Goal: Navigation & Orientation: Find specific page/section

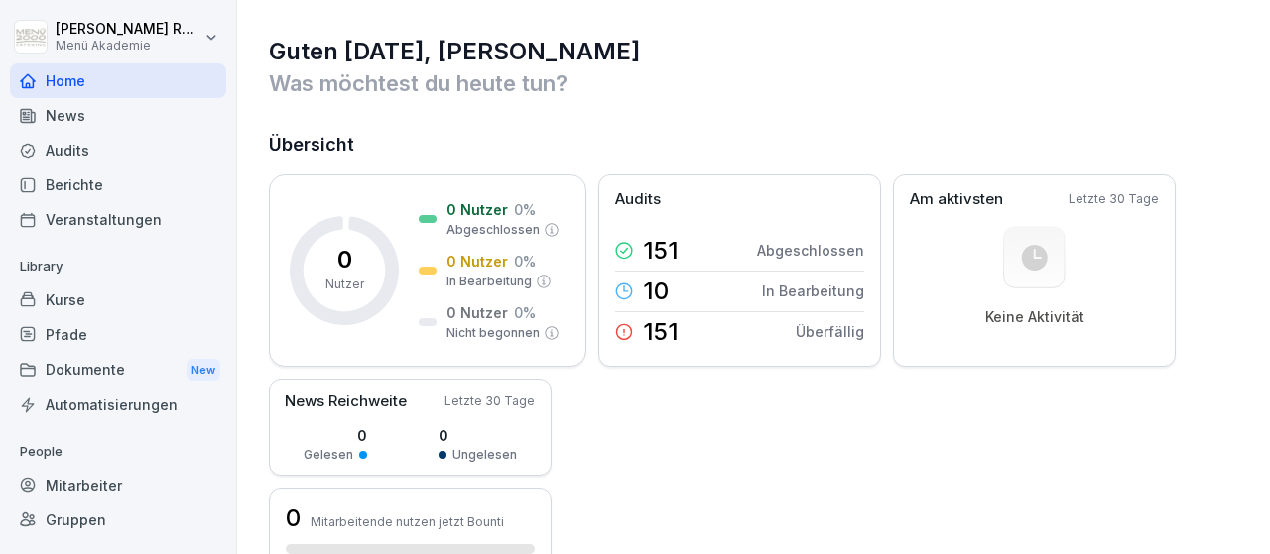
click at [88, 463] on p "People" at bounding box center [118, 452] width 216 height 32
click at [94, 482] on div "Mitarbeiter" at bounding box center [118, 485] width 216 height 35
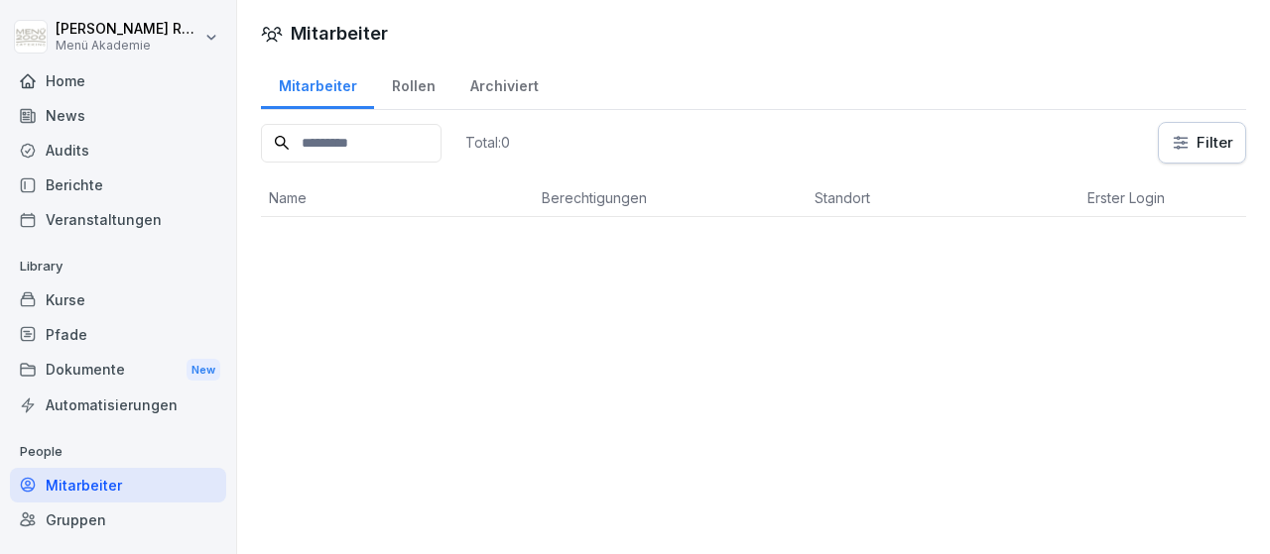
click at [1207, 149] on html "[PERSON_NAME] Menü Akademie Home News Audits Berichte Veranstaltungen Library K…" at bounding box center [635, 277] width 1270 height 554
click at [1192, 146] on html "[PERSON_NAME] Menü Akademie Home News Audits Berichte Veranstaltungen Library K…" at bounding box center [635, 277] width 1270 height 554
click at [100, 519] on div "Gruppen" at bounding box center [118, 520] width 216 height 35
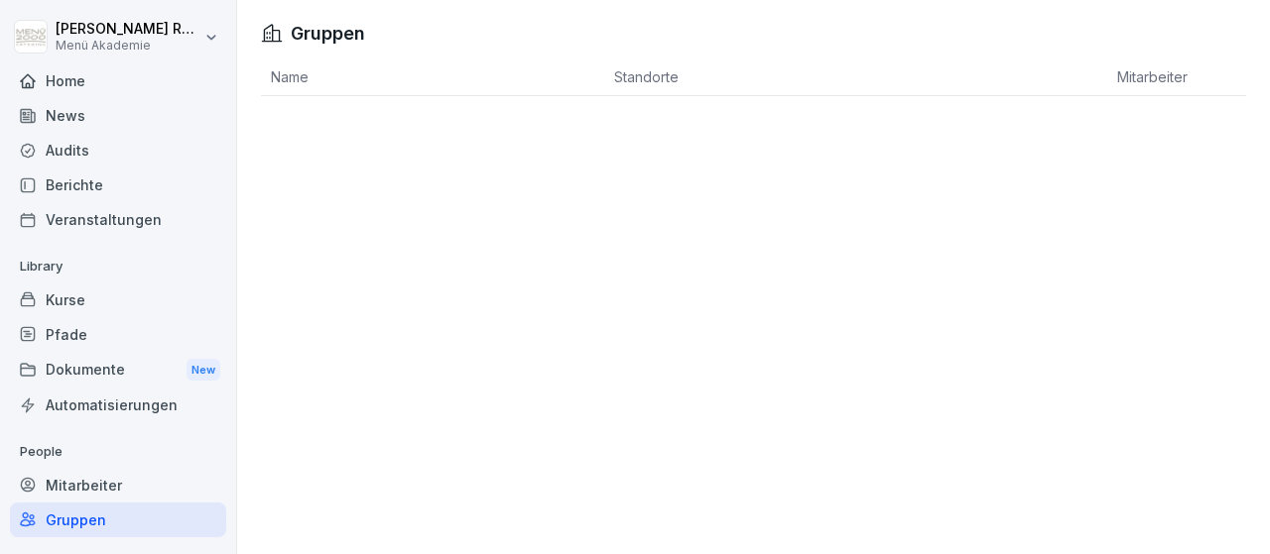
click at [87, 369] on div "Dokumente New" at bounding box center [118, 370] width 216 height 37
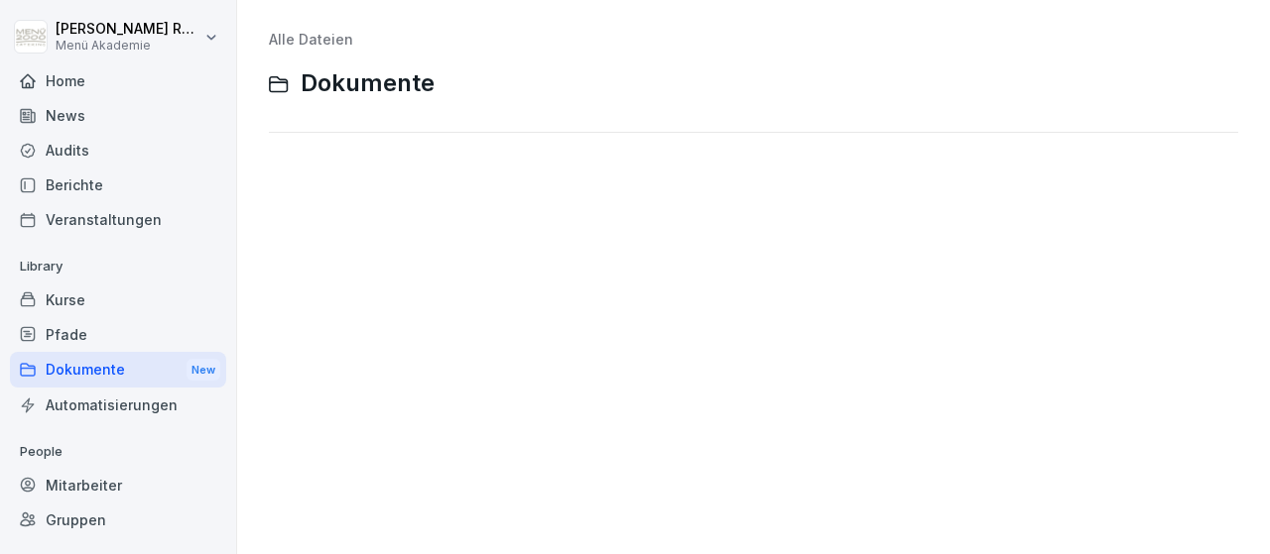
click at [82, 83] on div "Home" at bounding box center [118, 80] width 216 height 35
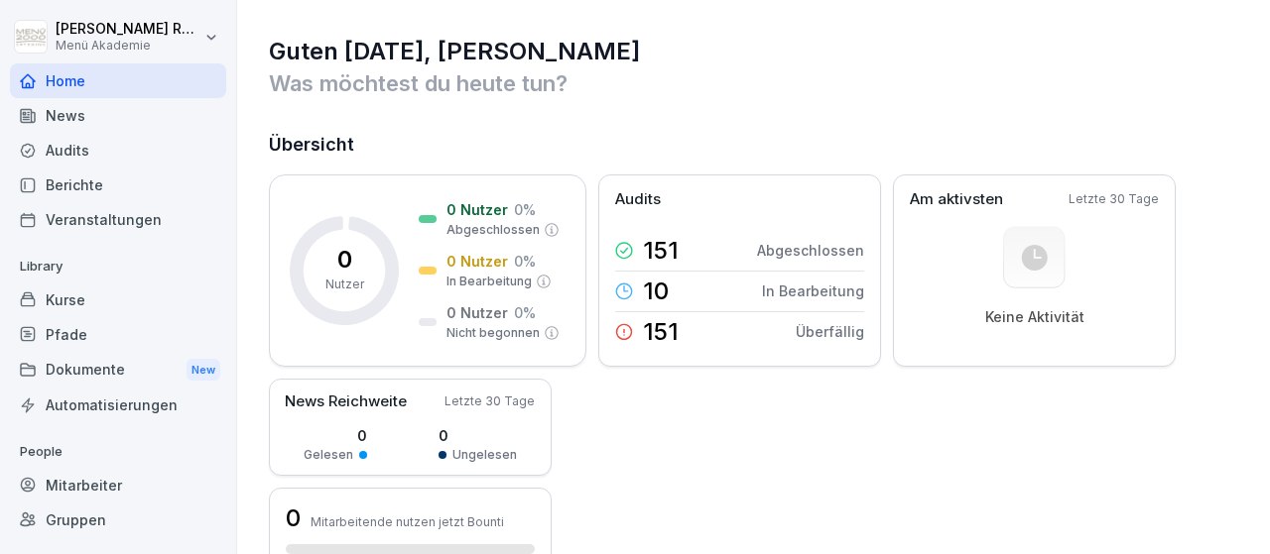
click at [83, 481] on div "Mitarbeiter" at bounding box center [118, 485] width 216 height 35
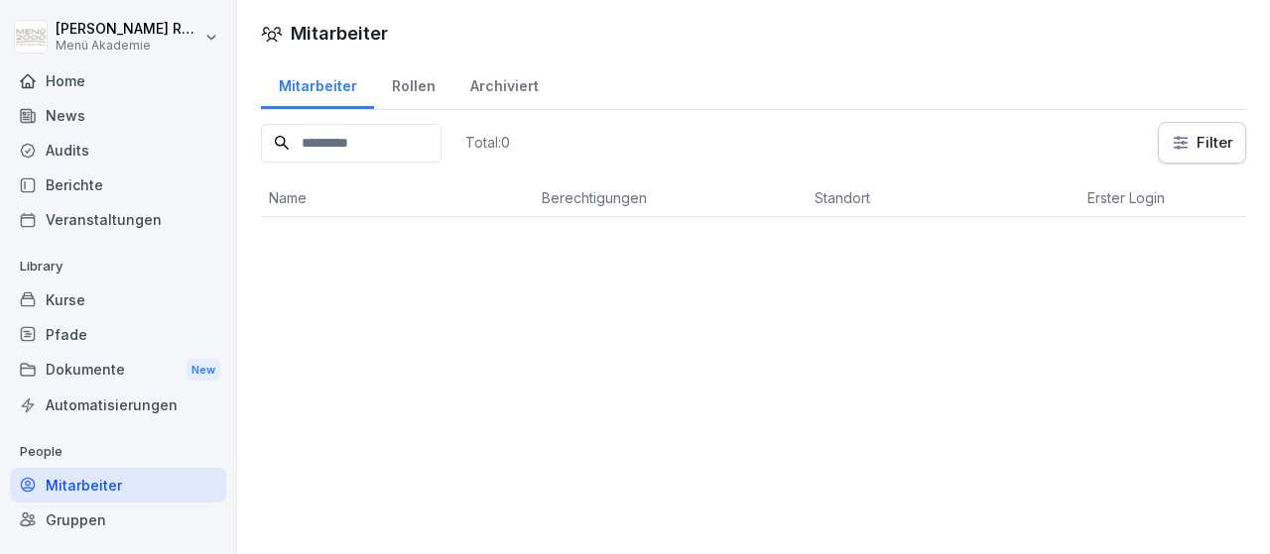
click at [394, 88] on div "Rollen" at bounding box center [413, 84] width 78 height 51
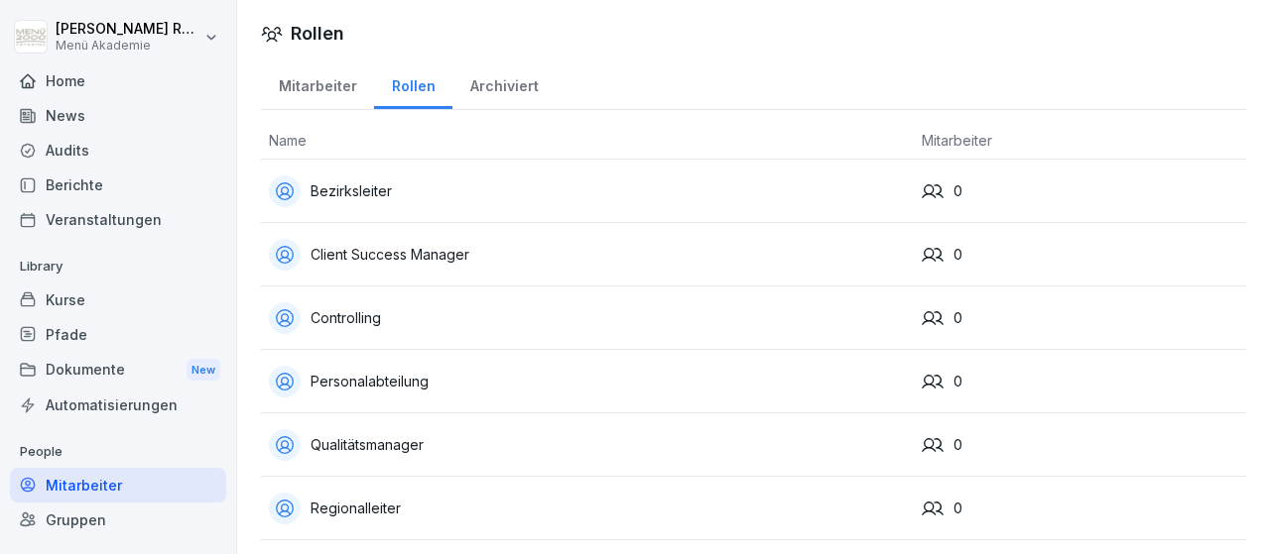
click at [431, 188] on div "Bezirksleiter" at bounding box center [587, 192] width 637 height 32
click at [323, 82] on div "Mitarbeiter" at bounding box center [317, 84] width 113 height 51
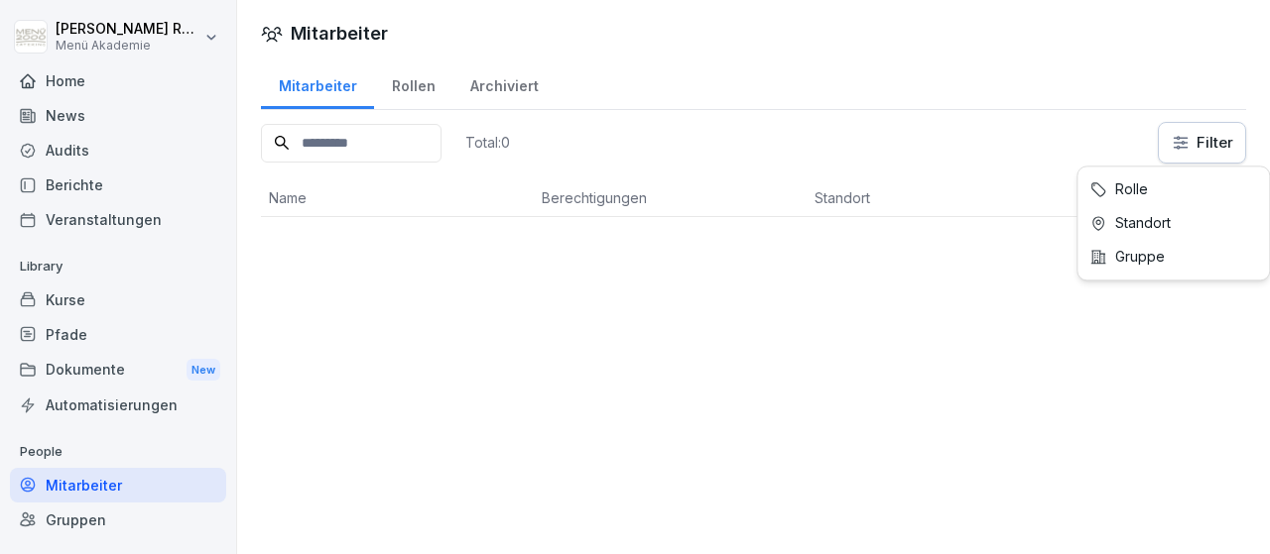
click at [1222, 148] on html "[PERSON_NAME] Menü Akademie Home News Audits Berichte Veranstaltungen Library K…" at bounding box center [635, 277] width 1270 height 554
click at [1195, 141] on html "[PERSON_NAME] Menü Akademie Home News Audits Berichte Veranstaltungen Library K…" at bounding box center [635, 277] width 1270 height 554
click at [1187, 138] on html "[PERSON_NAME] Menü Akademie Home News Audits Berichte Veranstaltungen Library K…" at bounding box center [635, 277] width 1270 height 554
click at [1064, 112] on html "[PERSON_NAME] Menü Akademie Home News Audits Berichte Veranstaltungen Library K…" at bounding box center [635, 277] width 1270 height 554
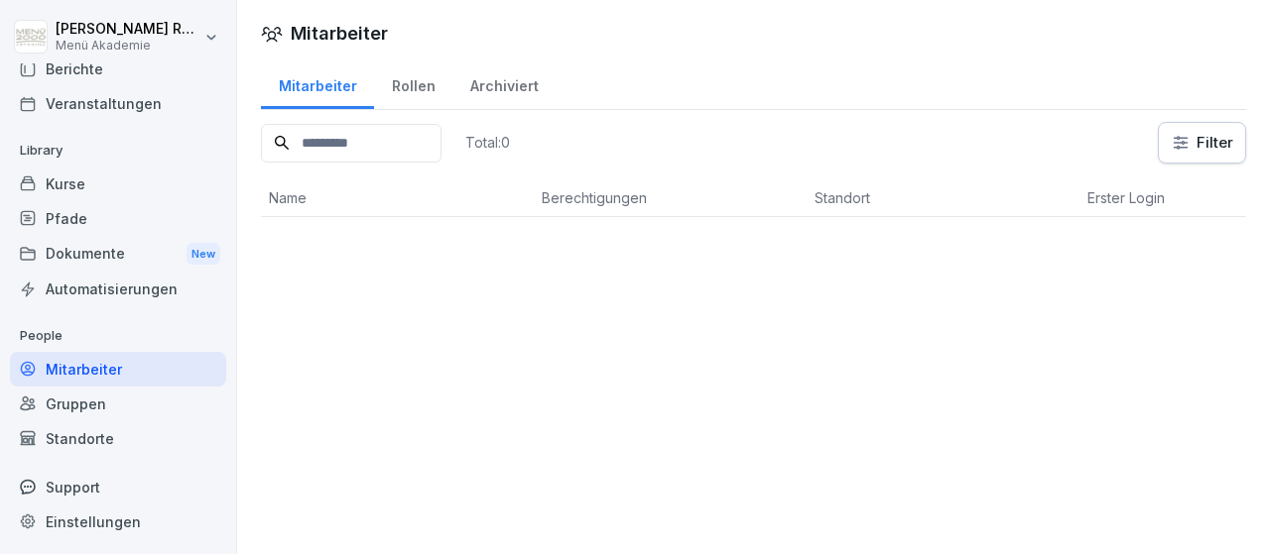
click at [84, 528] on div "Einstellungen" at bounding box center [118, 522] width 216 height 35
select select "**"
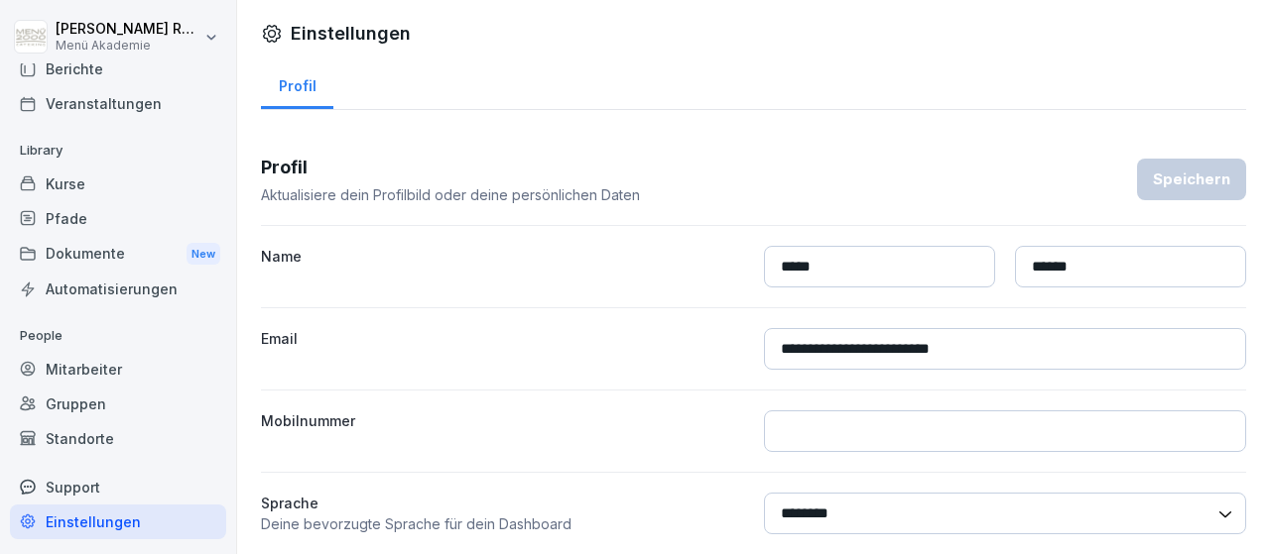
click at [95, 199] on div "Kurse" at bounding box center [118, 184] width 216 height 35
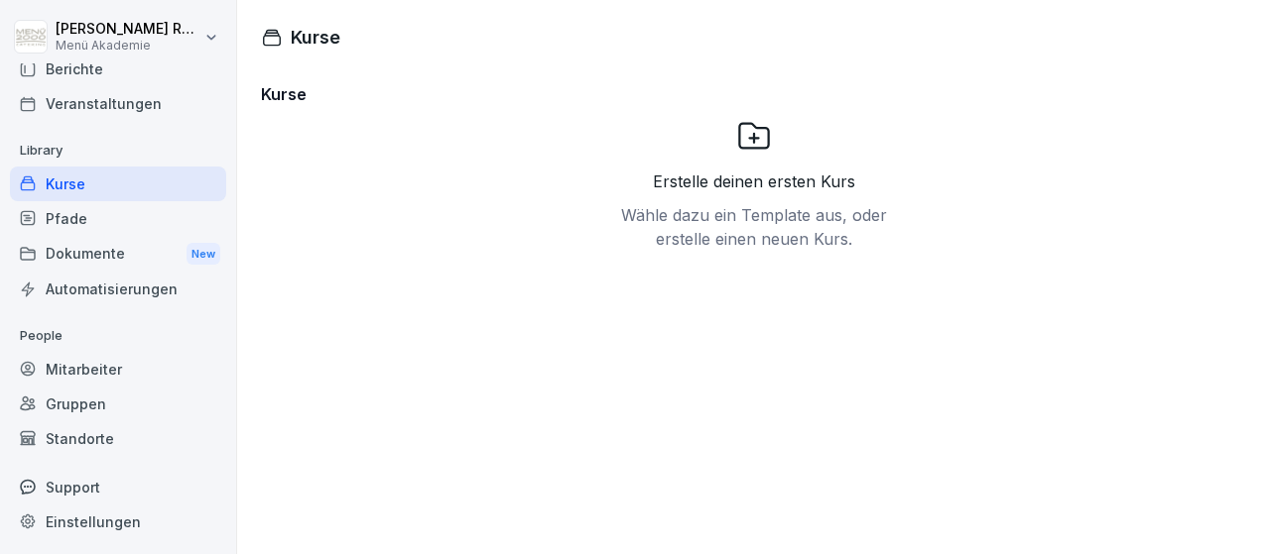
click at [101, 225] on div "Pfade" at bounding box center [118, 218] width 216 height 35
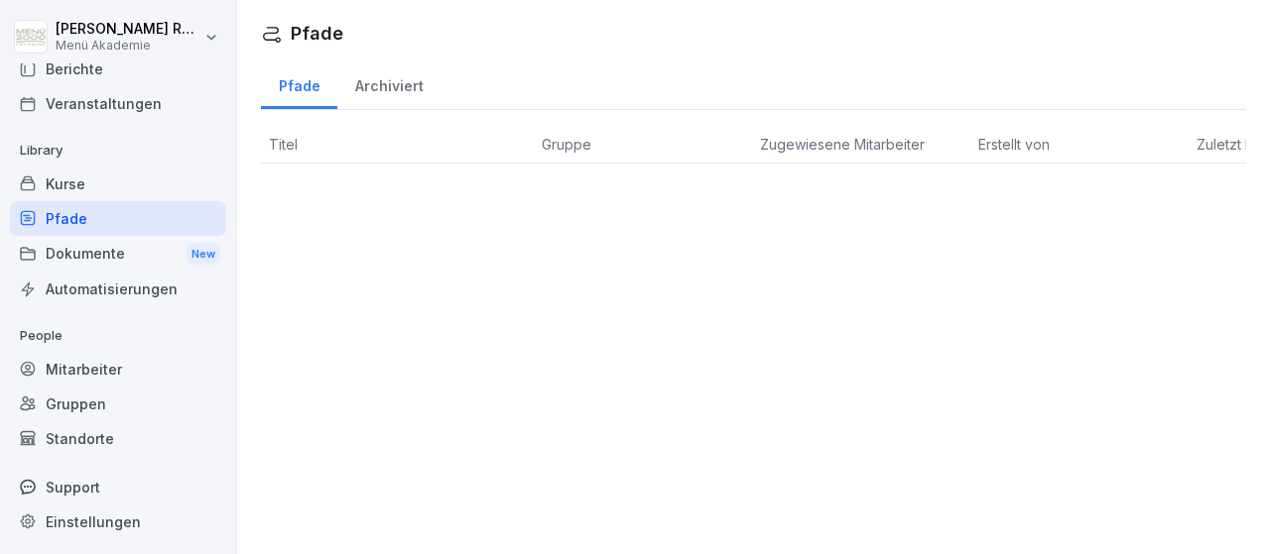
click at [106, 260] on div "Dokumente New" at bounding box center [118, 254] width 216 height 37
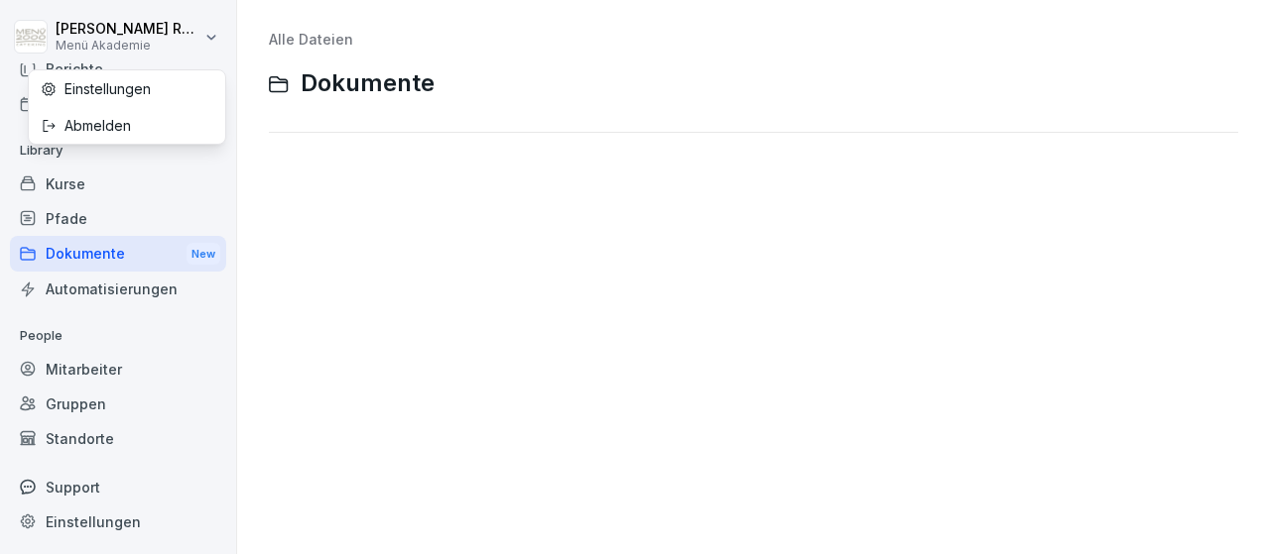
scroll to position [116, 0]
click at [226, 57] on html "[PERSON_NAME] Menü Akademie Home News Audits Berichte Veranstaltungen Library K…" at bounding box center [635, 277] width 1270 height 554
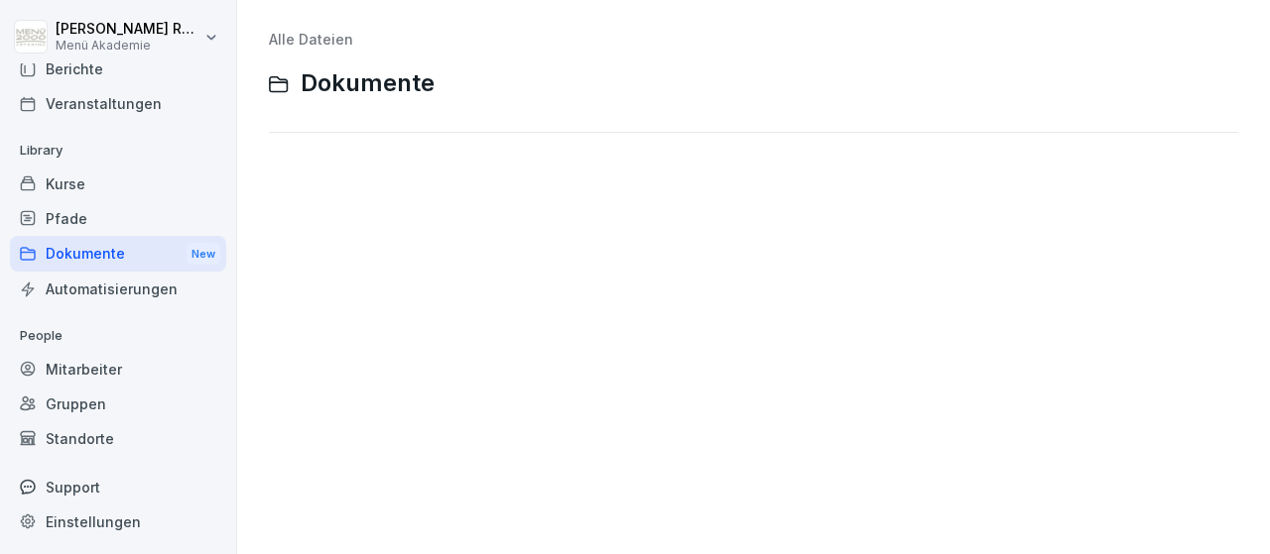
drag, startPoint x: 226, startPoint y: 196, endPoint x: 249, endPoint y: 47, distance: 151.5
click at [249, 47] on html "[PERSON_NAME] Menü Akademie Home News Audits Berichte Veranstaltungen Library K…" at bounding box center [635, 277] width 1270 height 554
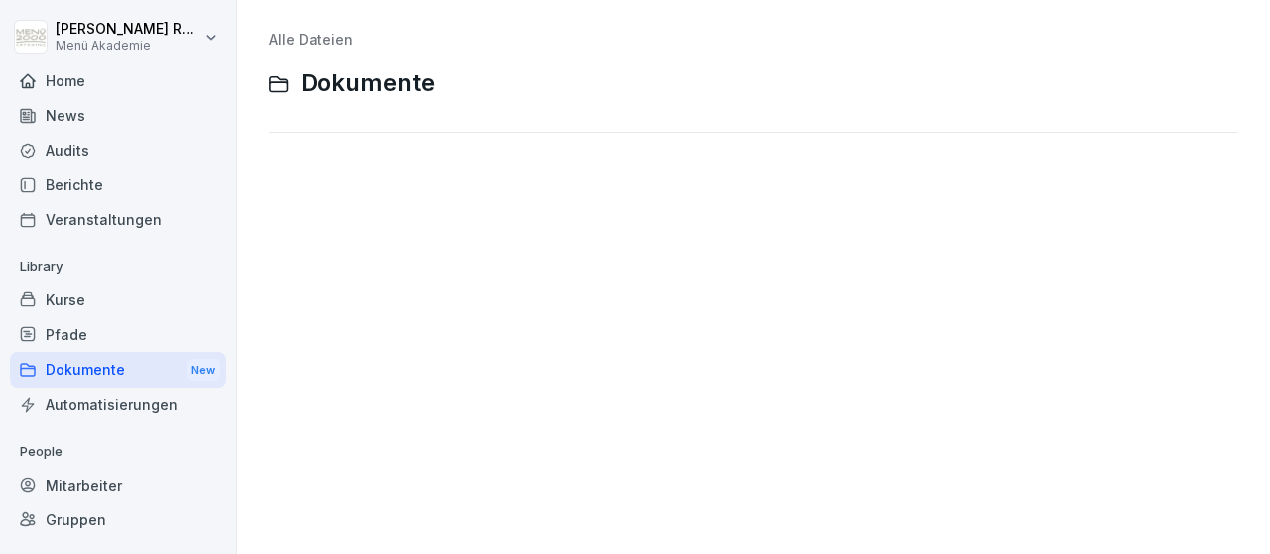
click at [71, 74] on div "Home" at bounding box center [118, 80] width 216 height 35
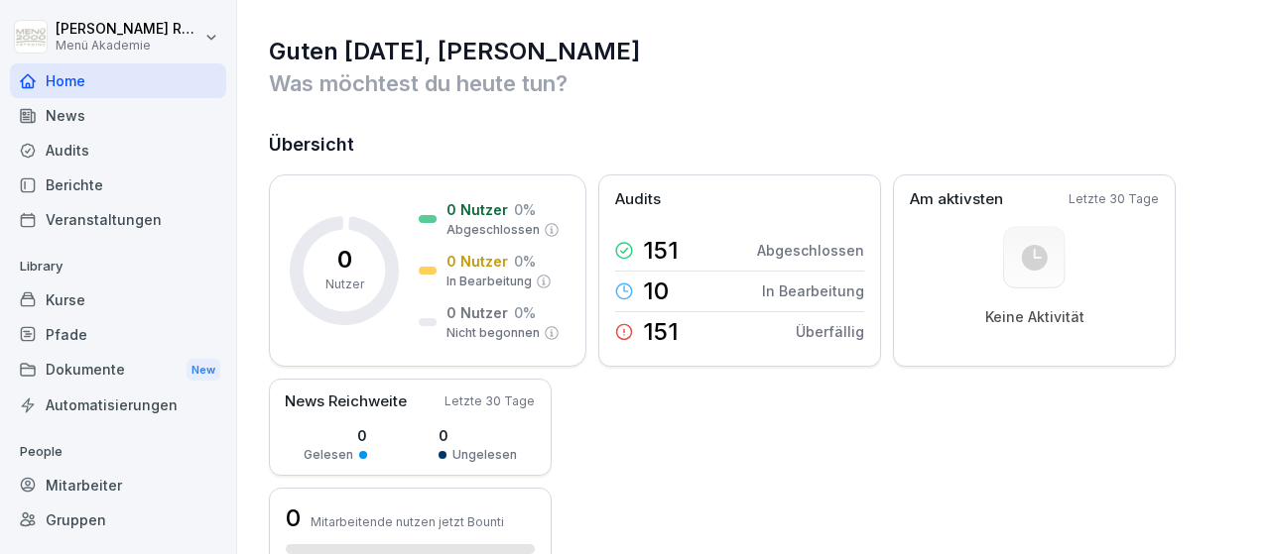
click at [154, 400] on div "Automatisierungen" at bounding box center [118, 405] width 216 height 35
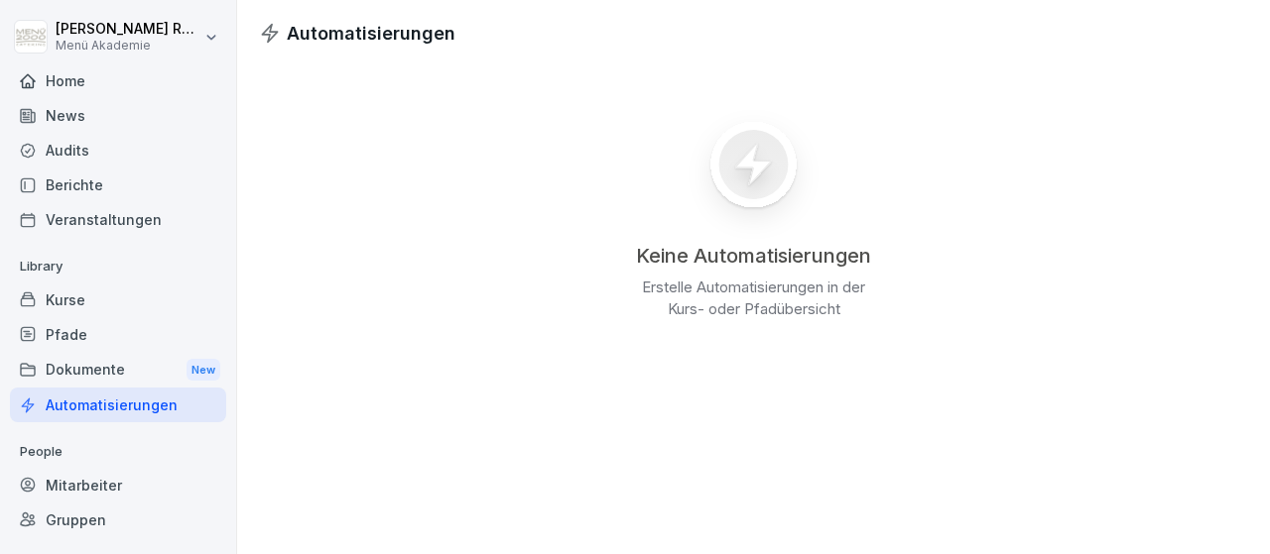
click at [82, 484] on div "Mitarbeiter" at bounding box center [118, 485] width 216 height 35
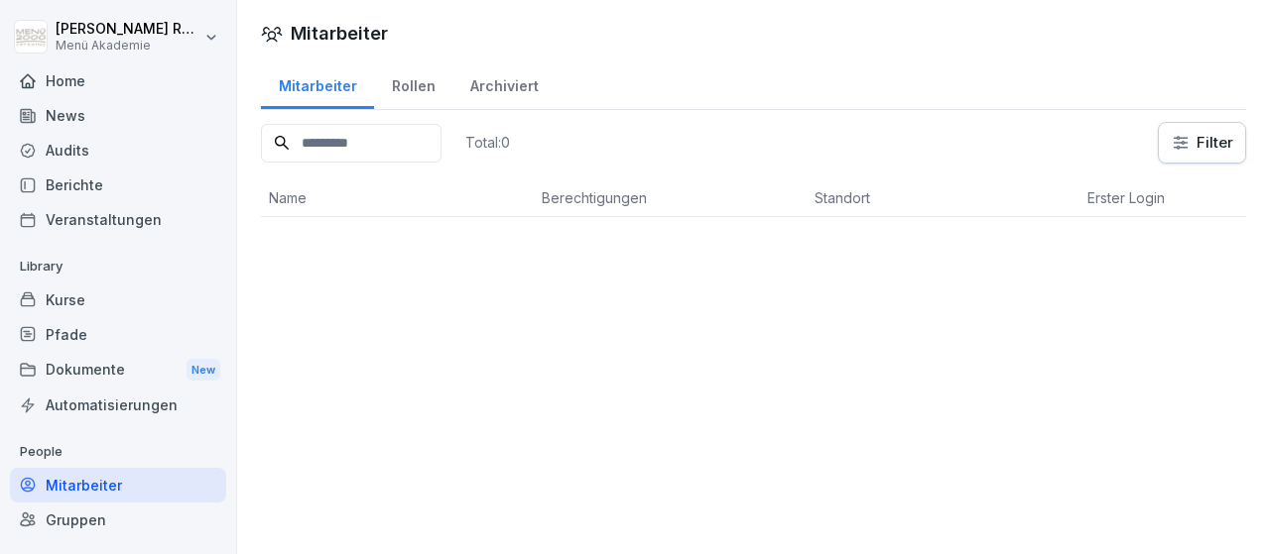
click at [90, 529] on div "Gruppen" at bounding box center [118, 520] width 216 height 35
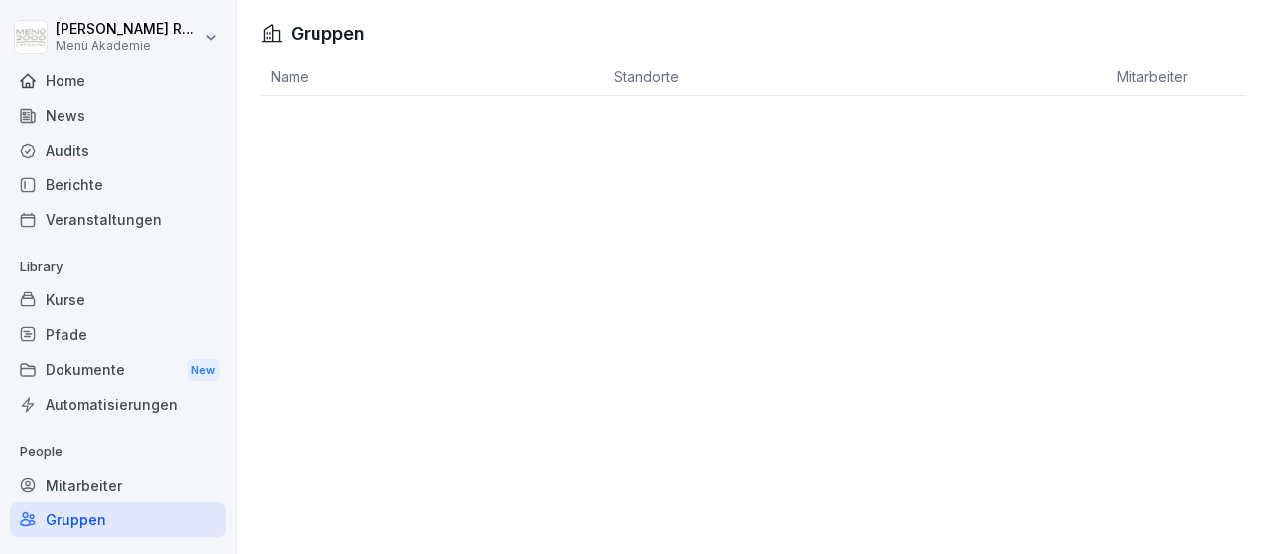
click at [94, 490] on div "Mitarbeiter" at bounding box center [118, 485] width 216 height 35
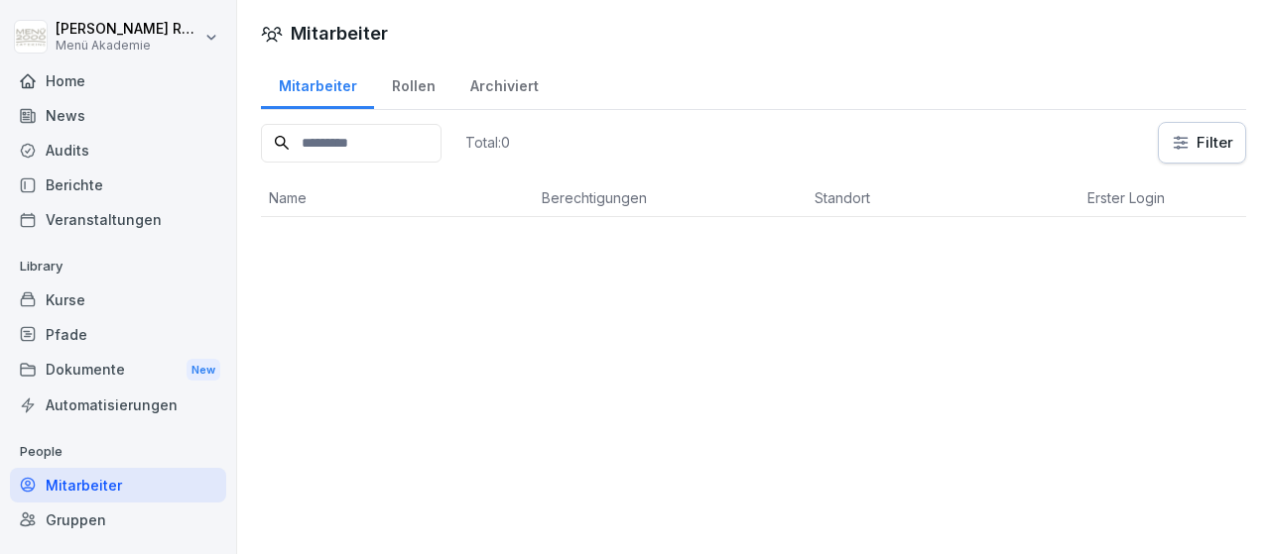
click at [440, 150] on input at bounding box center [351, 143] width 181 height 39
type input "******"
click at [572, 425] on div "Mitarbeiter Mitarbeiter Rollen Archiviert ****** Total: 0 Filter Name Berechtig…" at bounding box center [753, 277] width 1033 height 554
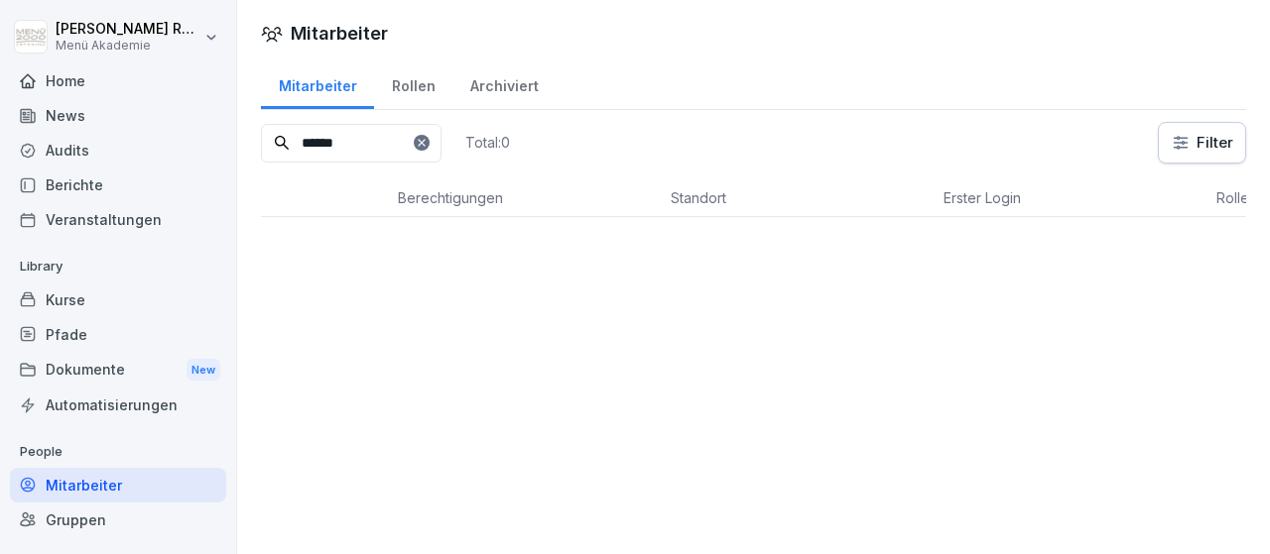
scroll to position [0, 145]
click at [427, 142] on icon at bounding box center [422, 143] width 12 height 12
click at [358, 150] on input at bounding box center [351, 143] width 181 height 39
type input "********"
click at [370, 376] on div "Mitarbeiter Mitarbeiter Rollen Archiviert ******** Total: 0 Filter Name Berecht…" at bounding box center [753, 277] width 1033 height 554
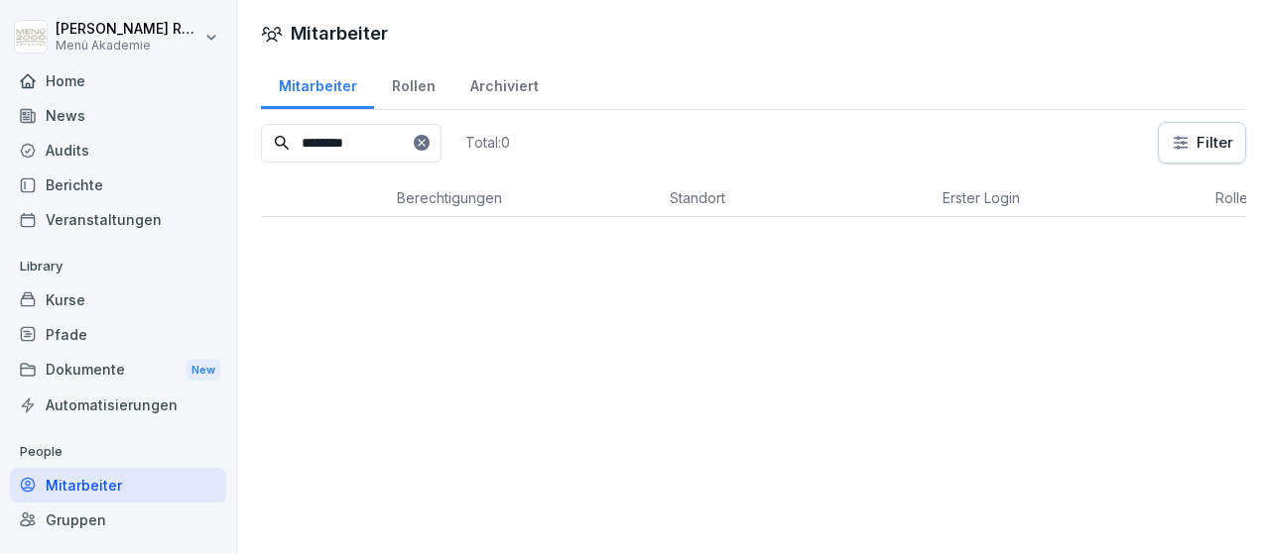
click at [441, 313] on div "Mitarbeiter Mitarbeiter Rollen Archiviert ******** Total: 0 Filter Name Berecht…" at bounding box center [753, 277] width 1033 height 554
click at [56, 458] on p "People" at bounding box center [118, 452] width 216 height 32
click at [77, 88] on div "Home" at bounding box center [118, 80] width 216 height 35
